Goal: Feedback & Contribution: Leave review/rating

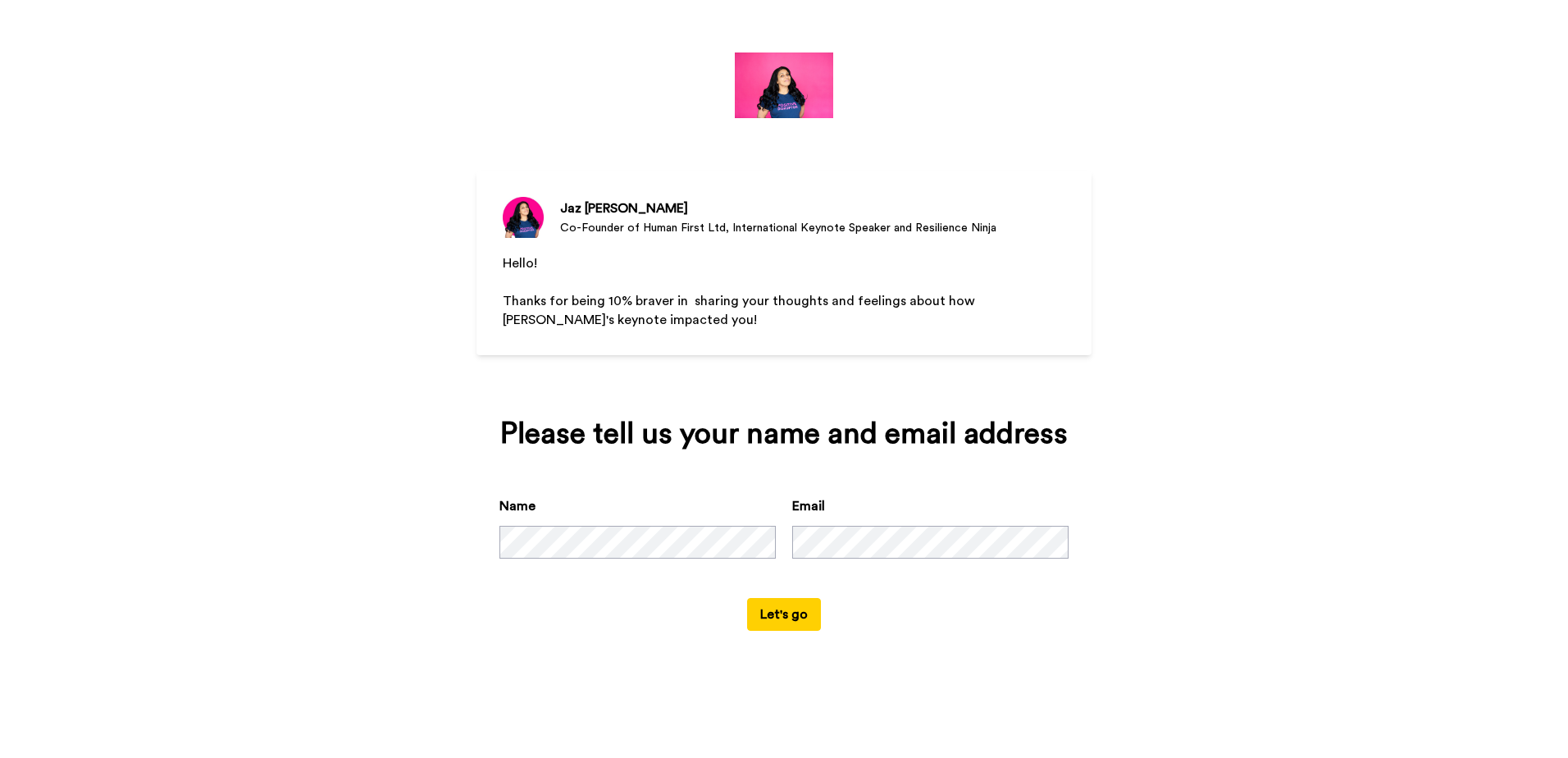
click at [789, 610] on button "Let's go" at bounding box center [784, 614] width 74 height 33
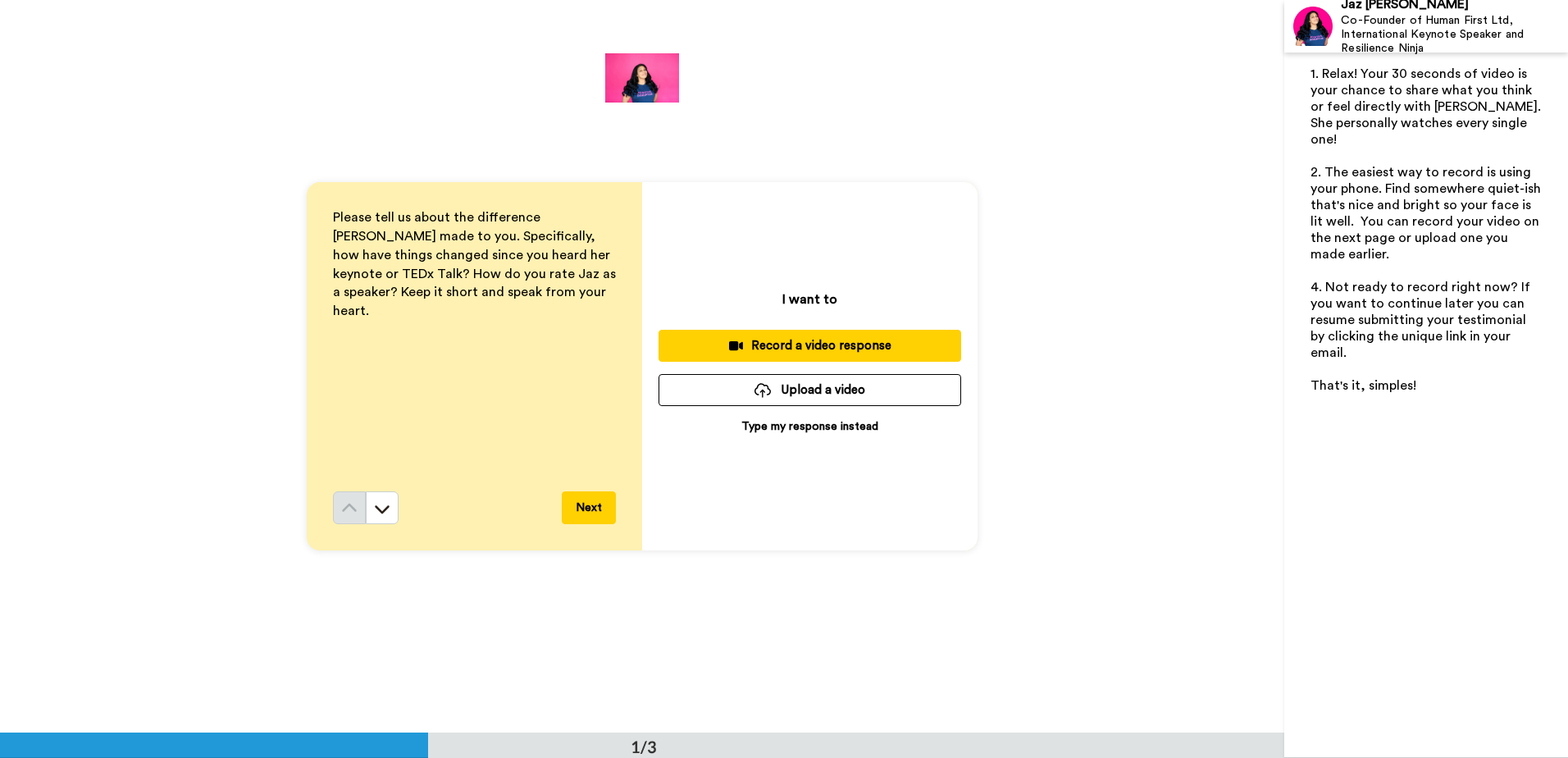
click at [759, 424] on p "Type my response instead" at bounding box center [810, 426] width 137 height 16
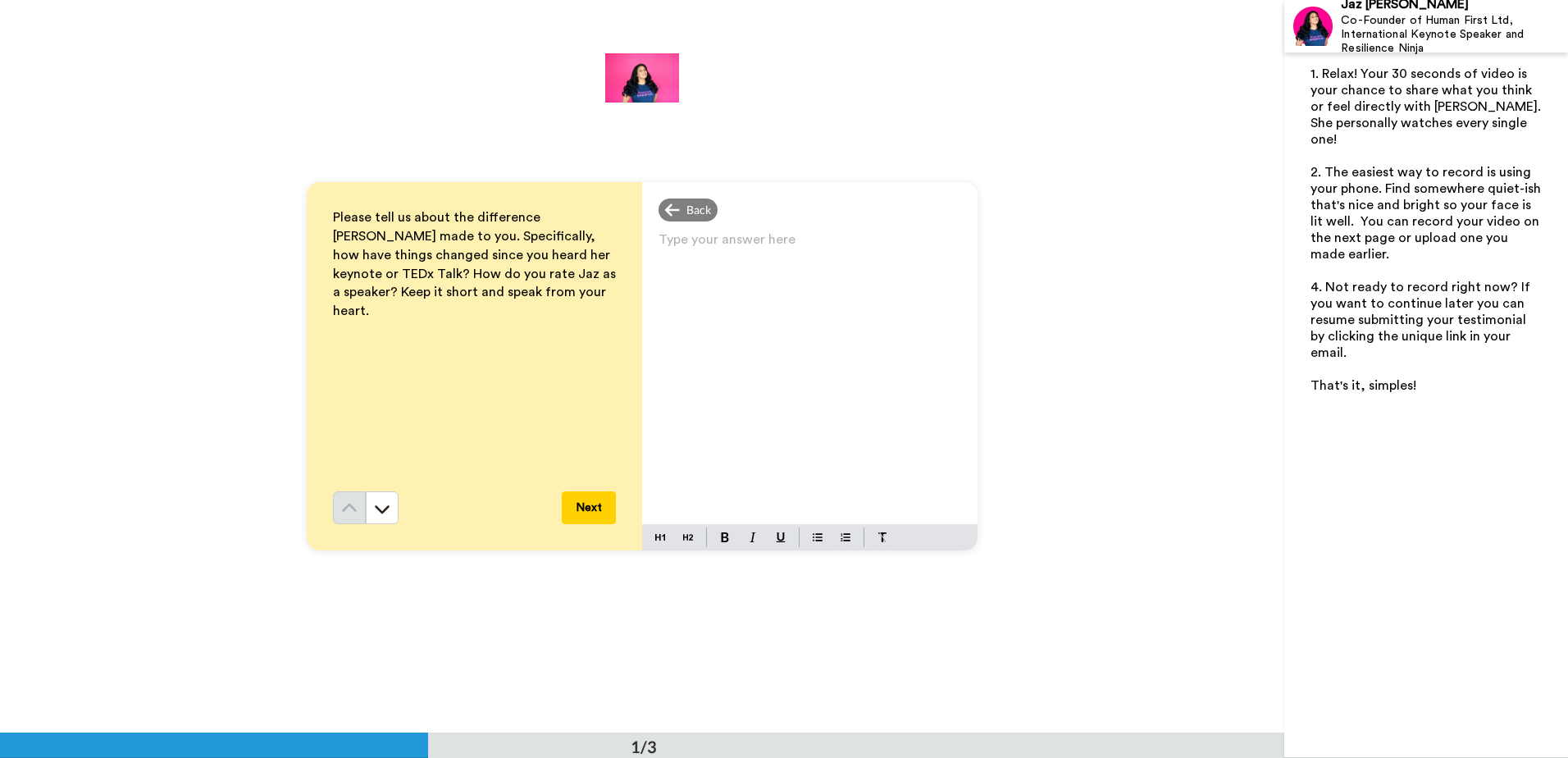
click at [683, 244] on p "Type your answer here ﻿" at bounding box center [810, 245] width 303 height 23
click at [789, 268] on span "Excellent speaker. Since then I have been reminding and encourgaing staff worki…" at bounding box center [811, 269] width 306 height 59
click at [756, 290] on p "Excellent speaker. Since then I have been reminding and encouraging staff worki…" at bounding box center [810, 269] width 303 height 69
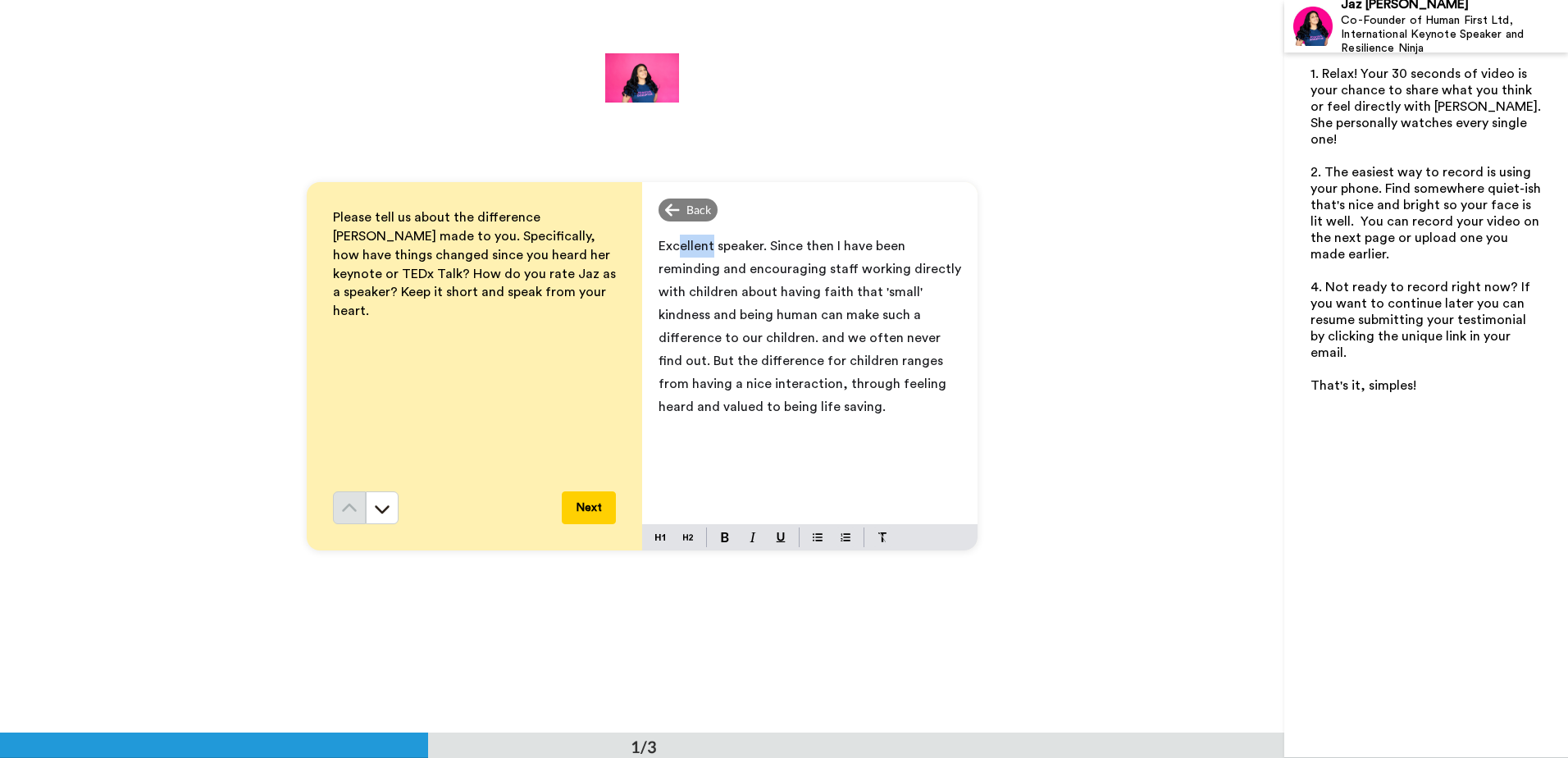
drag, startPoint x: 708, startPoint y: 243, endPoint x: 675, endPoint y: 255, distance: 35.1
click at [671, 246] on span "Excellent speaker. Since then I have been reminding and encouraging staff worki…" at bounding box center [811, 326] width 306 height 174
click at [598, 506] on button "Next" at bounding box center [589, 508] width 54 height 33
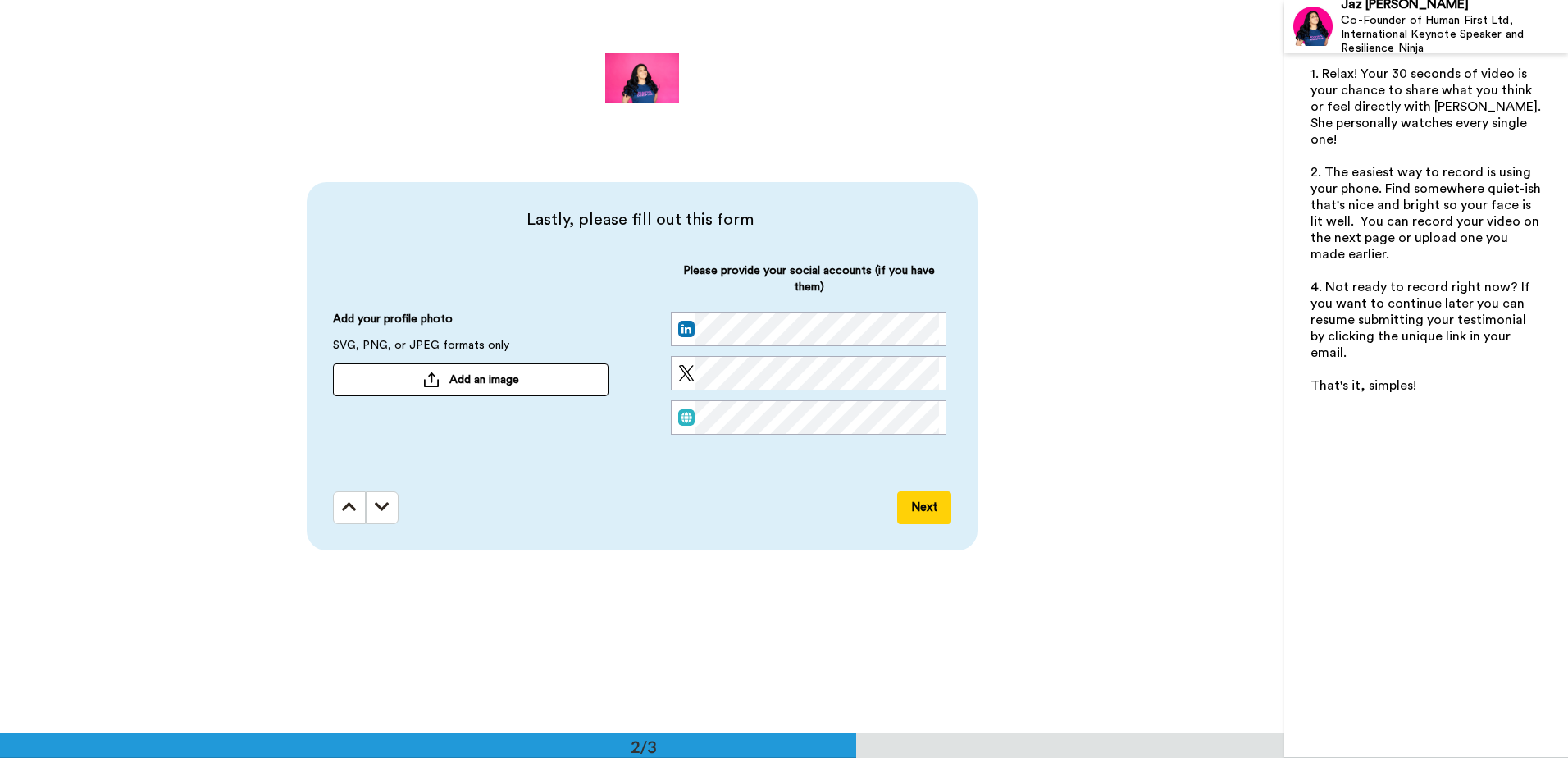
scroll to position [733, 0]
click at [929, 506] on button "Next" at bounding box center [924, 507] width 54 height 33
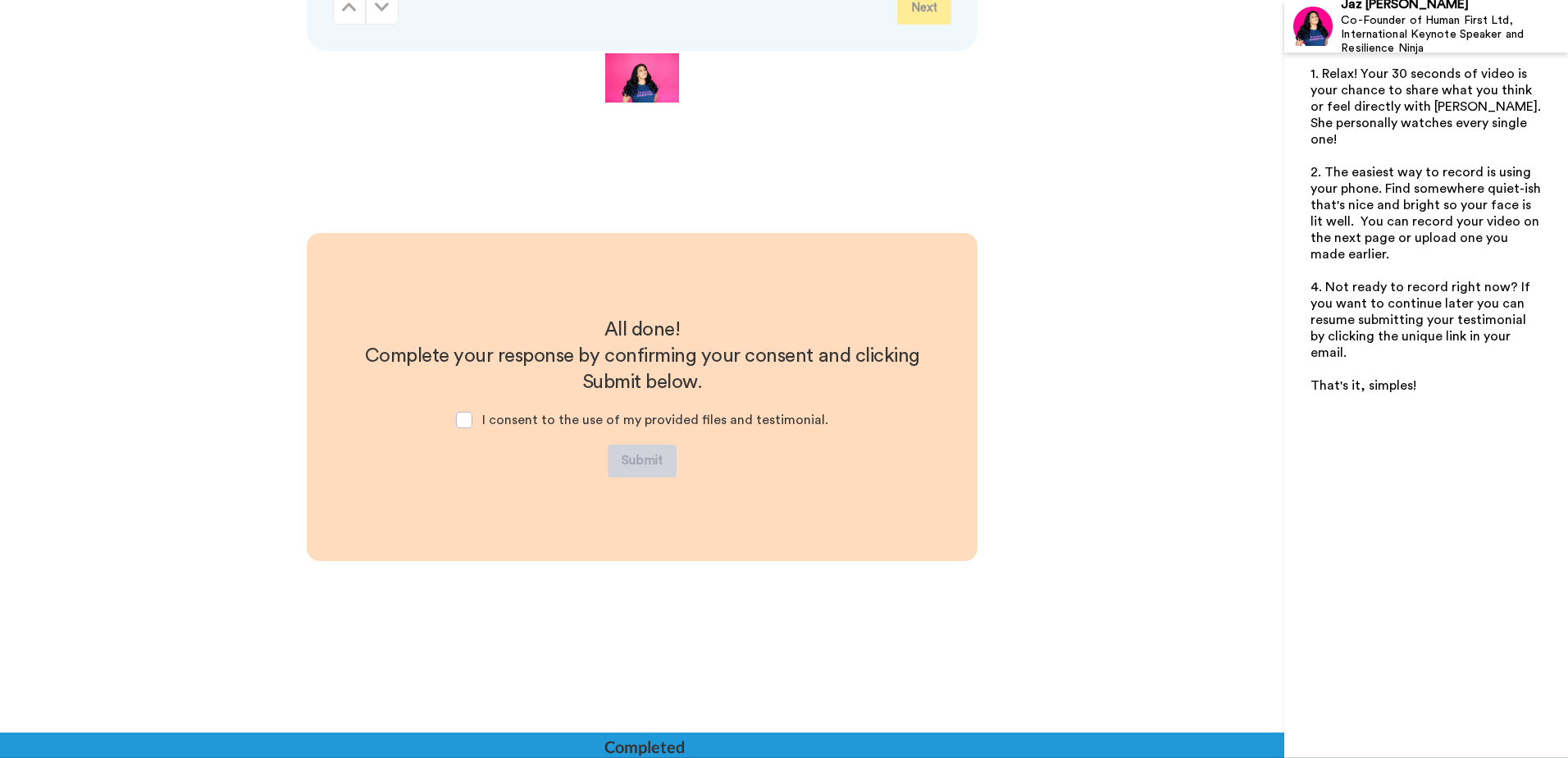
scroll to position [1263, 0]
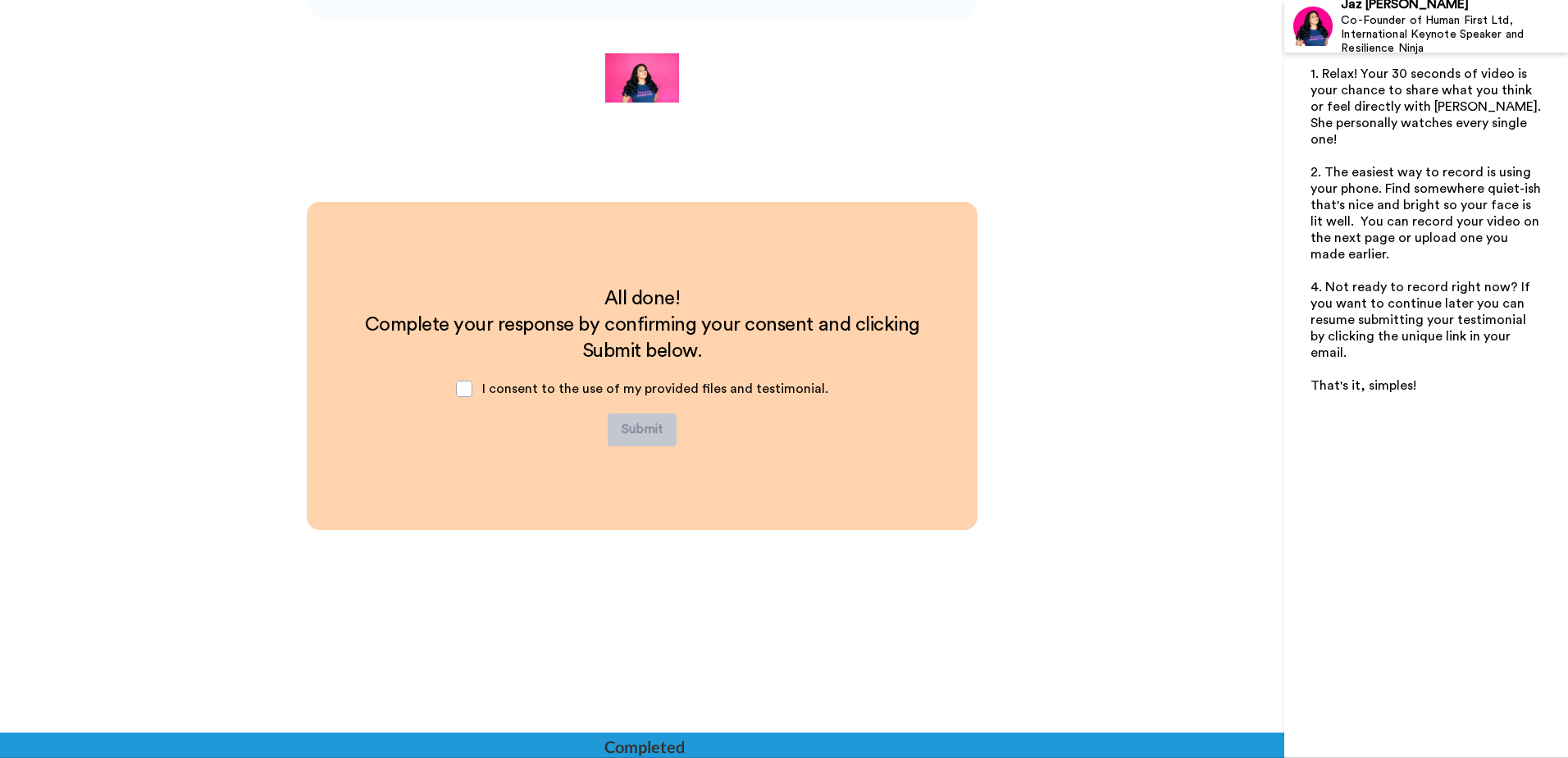
click at [523, 388] on span "I consent to the use of my provided files and testimonial." at bounding box center [655, 389] width 346 height 13
click at [468, 394] on span at bounding box center [464, 388] width 16 height 16
click at [636, 429] on button "Submit" at bounding box center [643, 429] width 69 height 33
